Goal: Navigation & Orientation: Find specific page/section

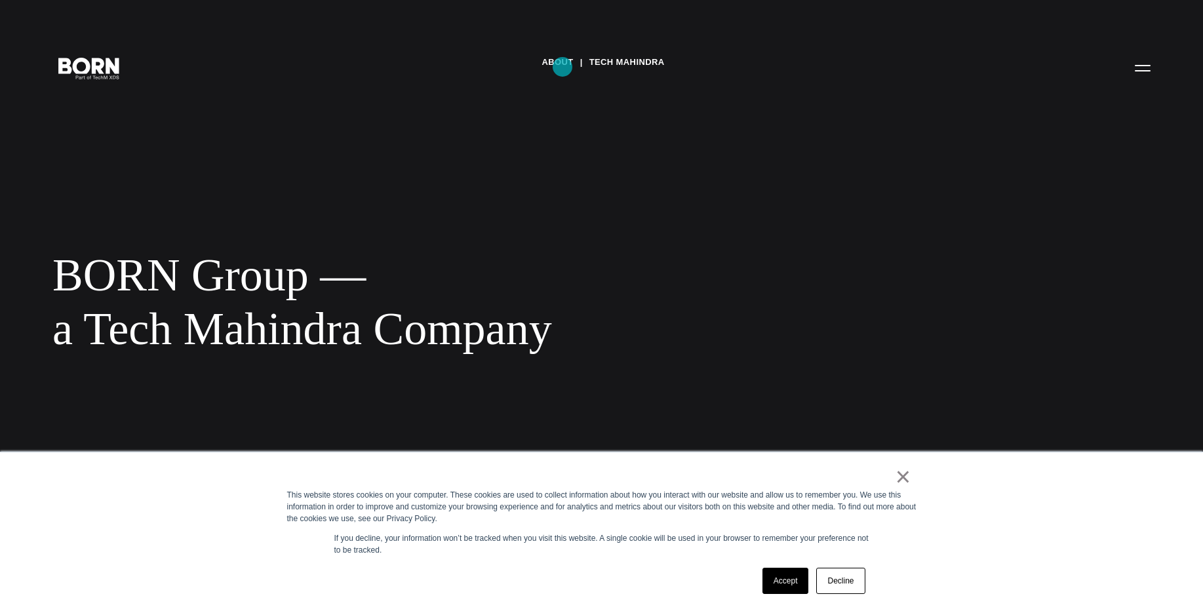
click at [563, 67] on link "About" at bounding box center [557, 62] width 31 height 20
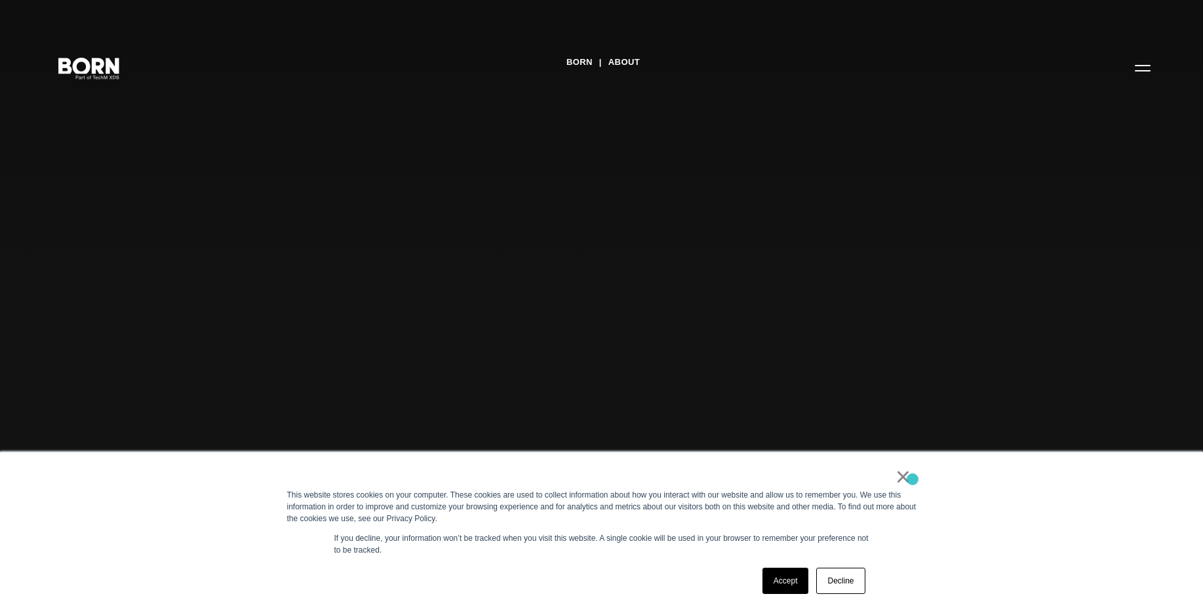
click at [913, 479] on div "× This website stores cookies on your computer. These cookies are used to colle…" at bounding box center [602, 531] width 656 height 159
click at [908, 479] on link "×" at bounding box center [904, 477] width 16 height 12
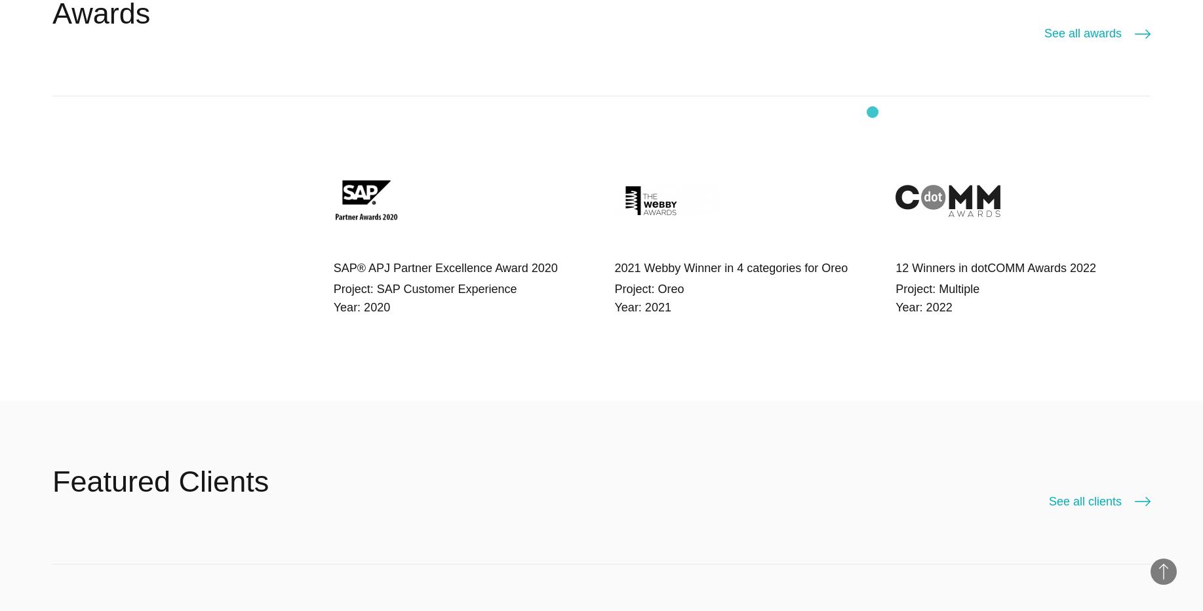
scroll to position [2708, 0]
